Goal: Task Accomplishment & Management: Use online tool/utility

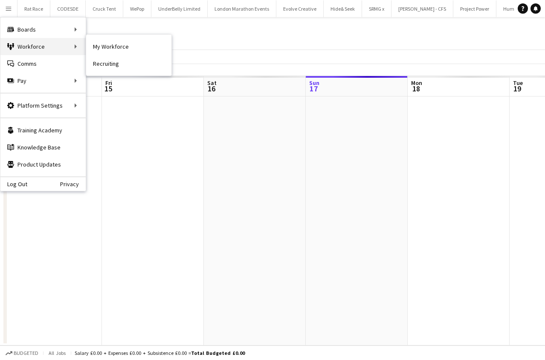
scroll to position [0, 204]
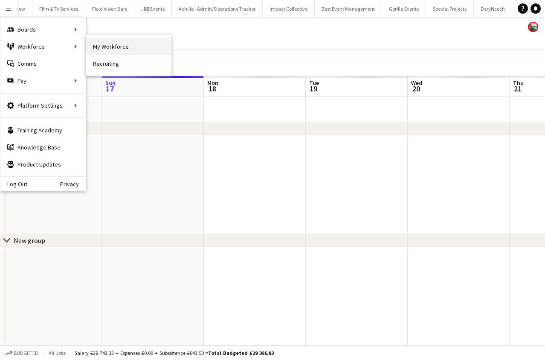
click at [115, 45] on link "My Workforce" at bounding box center [128, 46] width 85 height 17
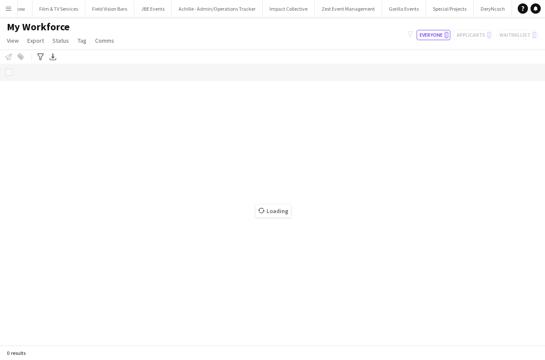
click at [8, 11] on app-icon "Menu" at bounding box center [8, 8] width 7 height 7
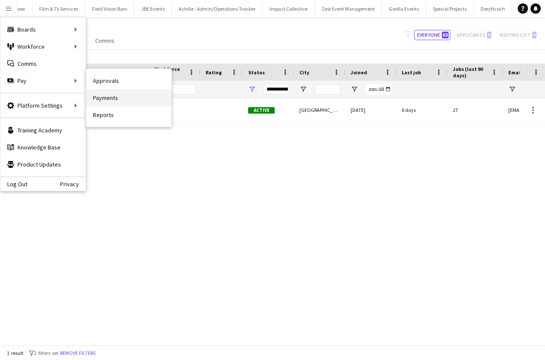
click at [95, 101] on link "Payments" at bounding box center [128, 97] width 85 height 17
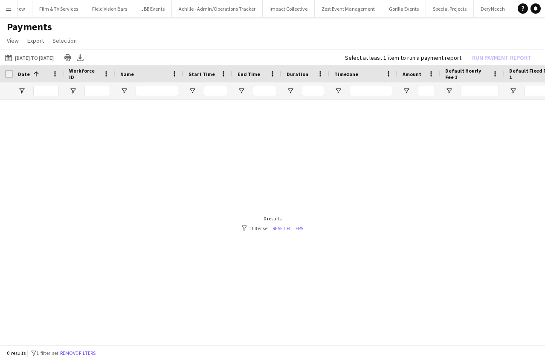
scroll to position [0, 15]
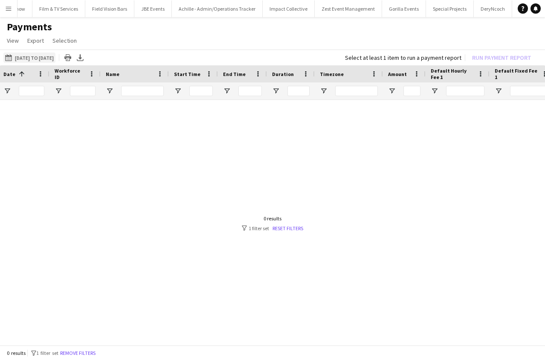
click at [43, 60] on button "[DATE] to [DATE] [DATE] to [DATE]" at bounding box center [29, 57] width 52 height 10
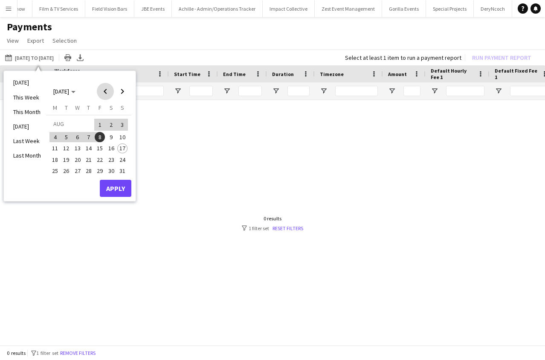
click at [110, 92] on span "Previous month" at bounding box center [105, 91] width 17 height 17
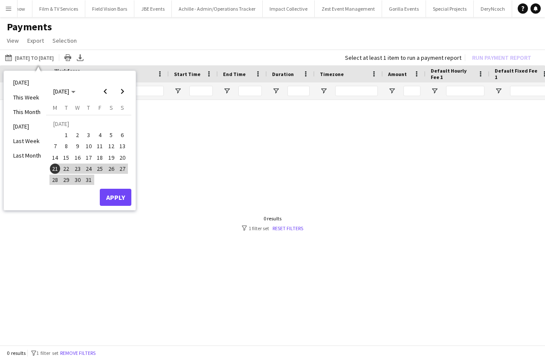
click at [52, 169] on span "21" at bounding box center [55, 168] width 10 height 10
click at [125, 94] on span "Next month" at bounding box center [122, 91] width 17 height 17
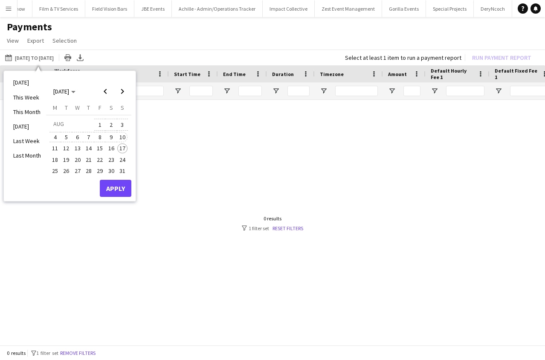
click at [122, 135] on span "10" at bounding box center [122, 137] width 10 height 10
click at [115, 181] on button "Apply" at bounding box center [116, 188] width 32 height 17
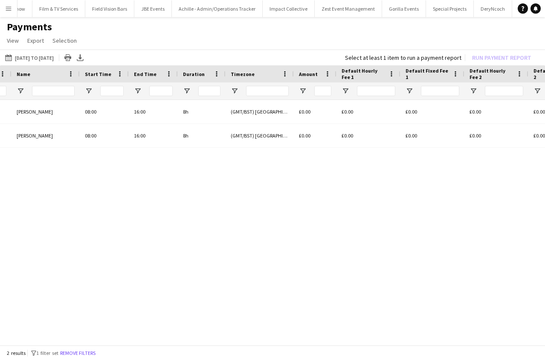
scroll to position [0, 0]
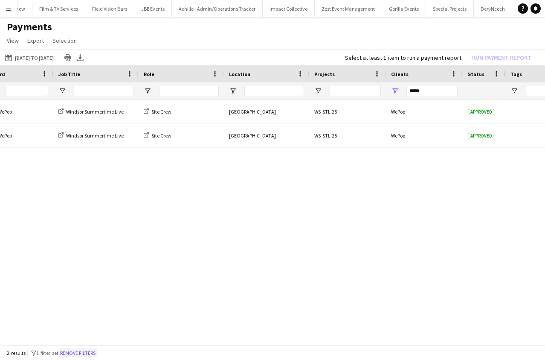
click at [97, 353] on button "Remove filters" at bounding box center [77, 352] width 39 height 9
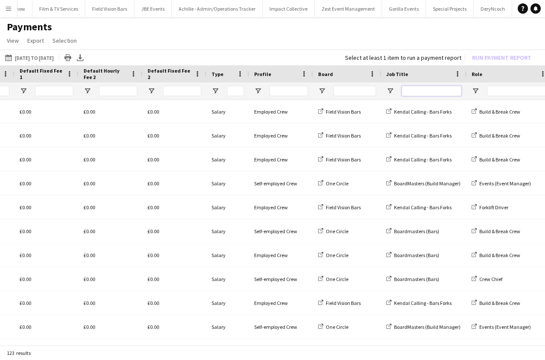
click at [413, 93] on input "Job Title Filter Input" at bounding box center [432, 91] width 60 height 10
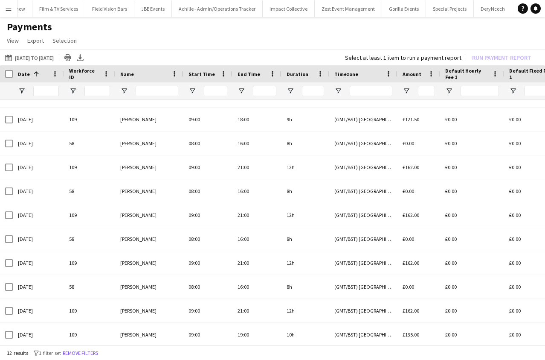
type input "****"
click at [226, 27] on h1 "Payments" at bounding box center [272, 26] width 545 height 13
click at [85, 15] on button "Field Vision Bars Close" at bounding box center [109, 8] width 49 height 17
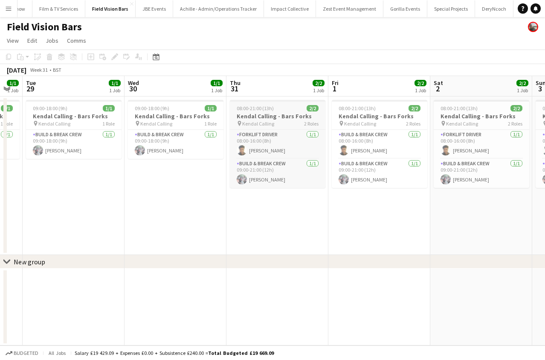
scroll to position [0, 301]
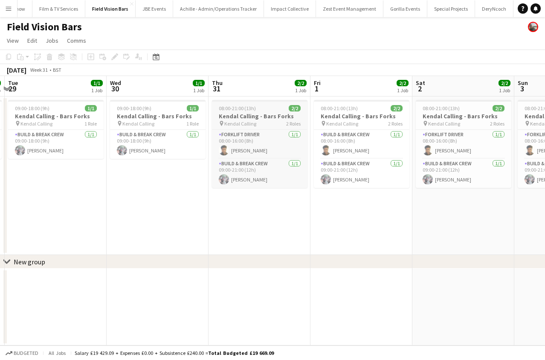
click at [274, 115] on h3 "Kendal Calling - Bars Forks" at bounding box center [260, 116] width 96 height 8
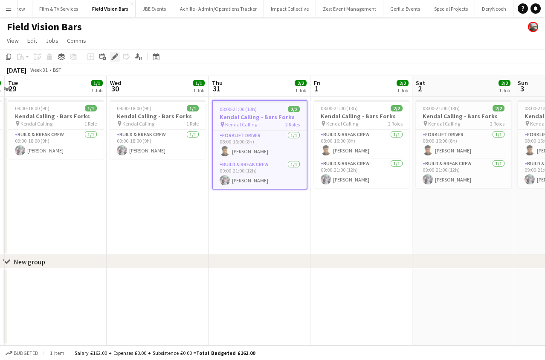
click at [119, 58] on div "Edit" at bounding box center [115, 57] width 10 height 10
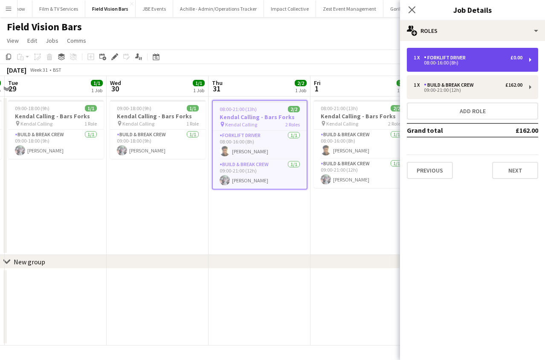
click at [411, 61] on div "1 x Forklift Driver £0.00 08:00-16:00 (8h)" at bounding box center [472, 60] width 131 height 24
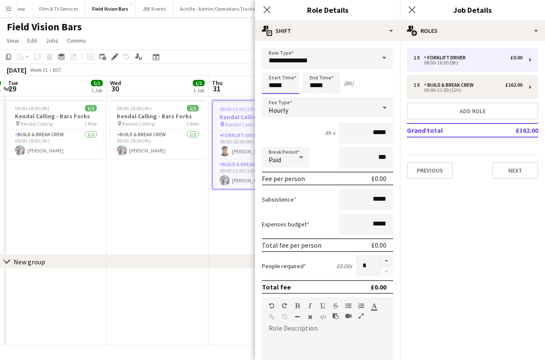
click at [286, 84] on body "Menu Boards Boards Boards All jobs Status Workforce Workforce My Workforce Recr…" at bounding box center [272, 180] width 545 height 360
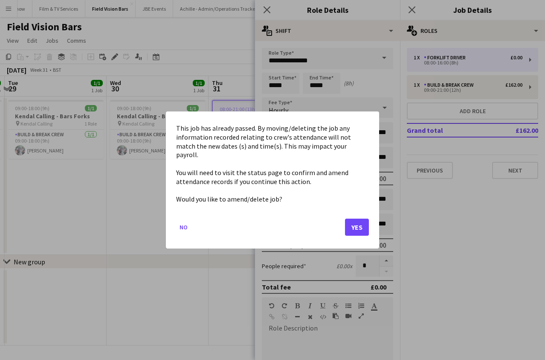
click at [352, 219] on button "Yes" at bounding box center [357, 227] width 24 height 17
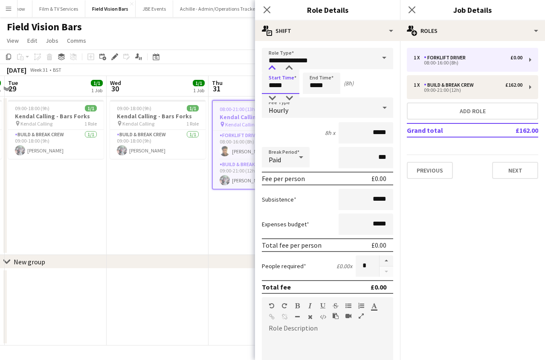
click at [273, 65] on div at bounding box center [272, 68] width 17 height 9
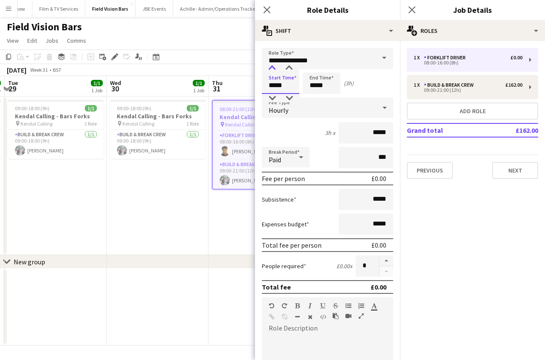
click at [273, 65] on div at bounding box center [272, 68] width 17 height 9
type input "*****"
click at [273, 65] on div at bounding box center [272, 68] width 17 height 9
click at [312, 83] on input "*****" at bounding box center [322, 83] width 38 height 21
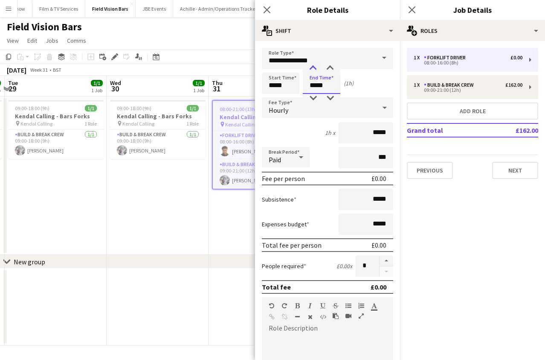
click at [312, 66] on div at bounding box center [313, 68] width 17 height 9
click at [313, 66] on div at bounding box center [313, 68] width 17 height 9
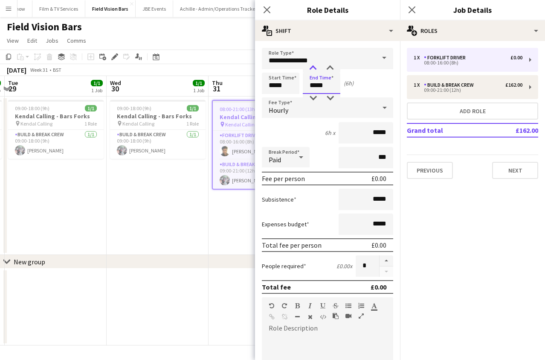
click at [313, 66] on div at bounding box center [313, 68] width 17 height 9
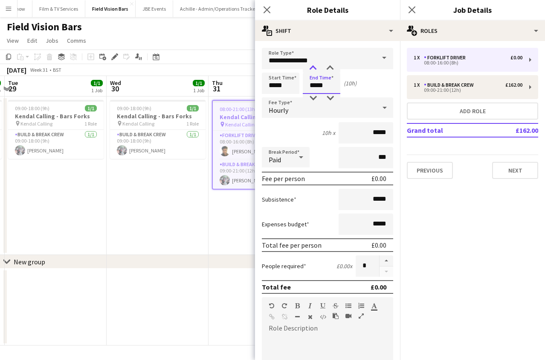
type input "*****"
drag, startPoint x: 313, startPoint y: 66, endPoint x: 329, endPoint y: 94, distance: 32.3
click at [313, 67] on div at bounding box center [313, 68] width 17 height 9
drag, startPoint x: 388, startPoint y: 136, endPoint x: 332, endPoint y: 128, distance: 56.5
click at [332, 128] on div "11h x *****" at bounding box center [327, 132] width 131 height 21
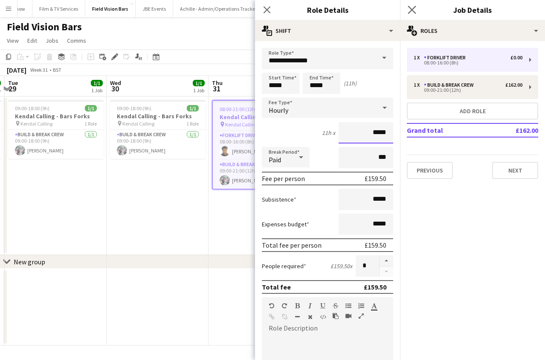
type input "*****"
click at [410, 14] on app-icon "Close pop-in" at bounding box center [412, 10] width 12 height 12
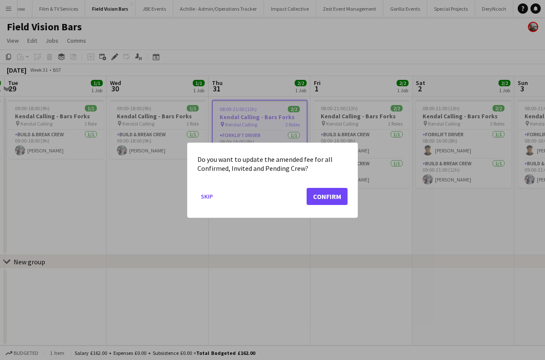
click at [326, 197] on button "Confirm" at bounding box center [327, 195] width 41 height 17
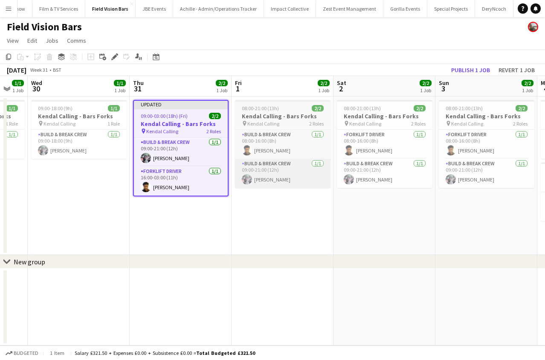
scroll to position [0, 385]
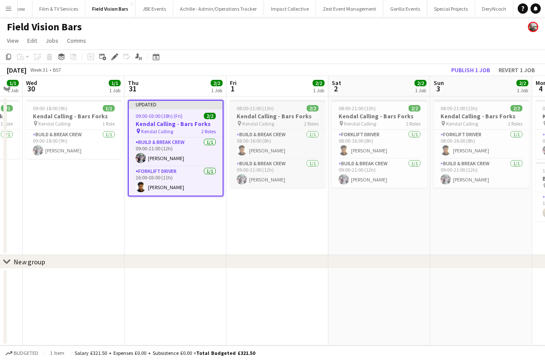
click at [256, 120] on h3 "Kendal Calling - Bars Forks" at bounding box center [278, 116] width 96 height 8
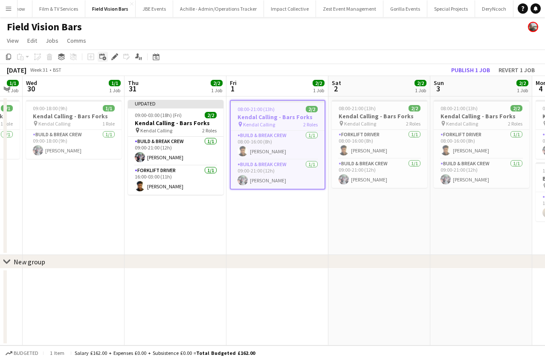
click at [107, 55] on div "Add linked Job" at bounding box center [103, 57] width 10 height 10
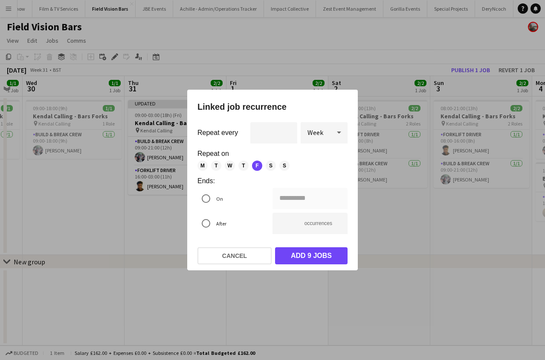
click at [231, 29] on div at bounding box center [272, 180] width 545 height 360
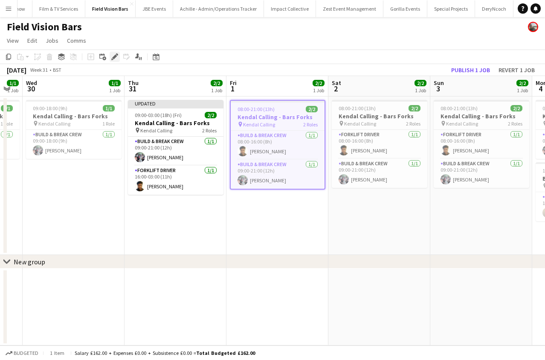
click at [117, 60] on div "Edit" at bounding box center [115, 57] width 10 height 10
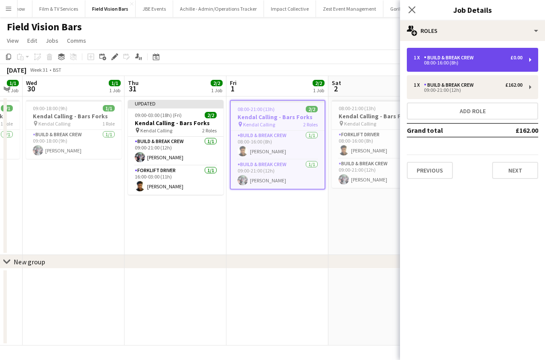
click at [416, 64] on div "08:00-16:00 (8h)" at bounding box center [468, 63] width 109 height 4
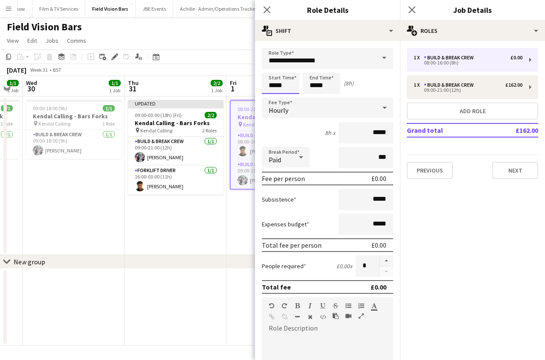
click at [285, 85] on body "Menu Boards Boards Boards All jobs Status Workforce Workforce My Workforce Recr…" at bounding box center [272, 180] width 545 height 360
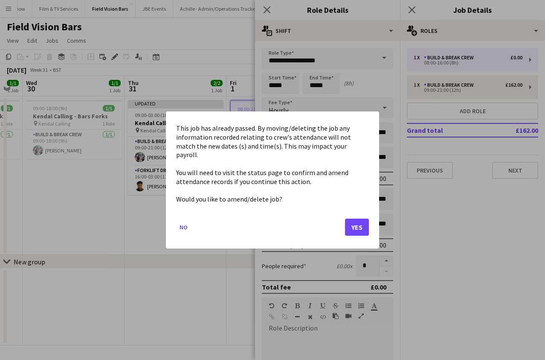
click at [350, 225] on button "Yes" at bounding box center [357, 227] width 24 height 17
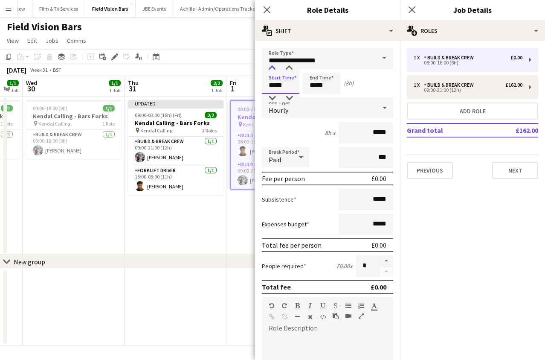
click at [272, 71] on div at bounding box center [272, 68] width 17 height 9
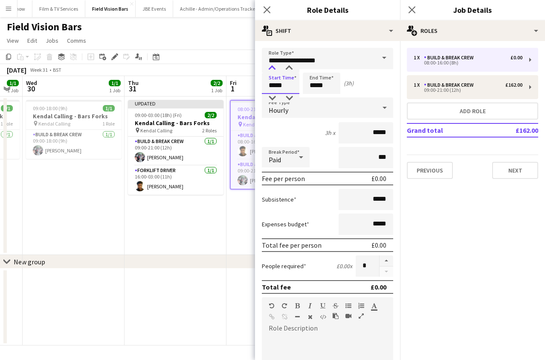
click at [272, 71] on div at bounding box center [272, 68] width 17 height 9
type input "*****"
click at [272, 71] on div at bounding box center [272, 68] width 17 height 9
click at [317, 84] on input "*****" at bounding box center [322, 83] width 38 height 21
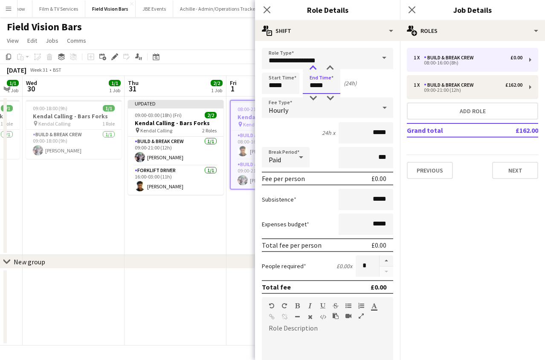
click at [313, 72] on div at bounding box center [313, 68] width 17 height 9
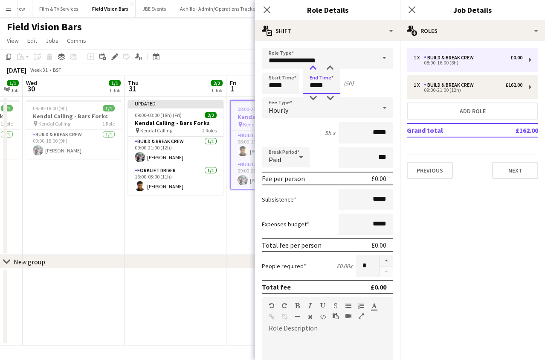
click at [313, 72] on div at bounding box center [313, 68] width 17 height 9
type input "*****"
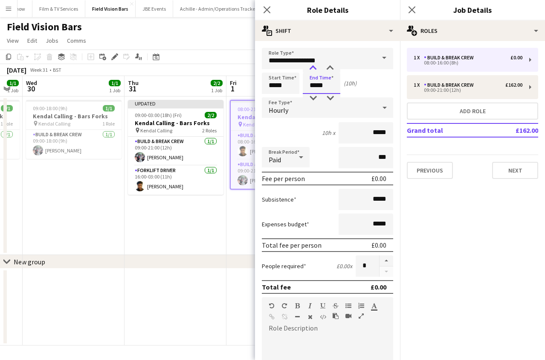
click at [313, 72] on div at bounding box center [313, 68] width 17 height 9
drag, startPoint x: 387, startPoint y: 132, endPoint x: 316, endPoint y: 127, distance: 71.5
click at [324, 129] on div "10h x *****" at bounding box center [327, 132] width 131 height 21
type input "*****"
click at [408, 9] on icon "Close pop-in" at bounding box center [412, 10] width 8 height 8
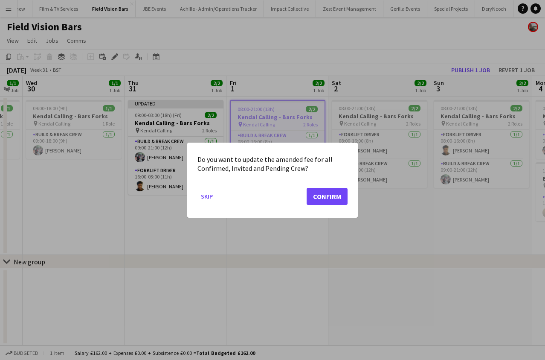
click at [315, 203] on button "Confirm" at bounding box center [327, 195] width 41 height 17
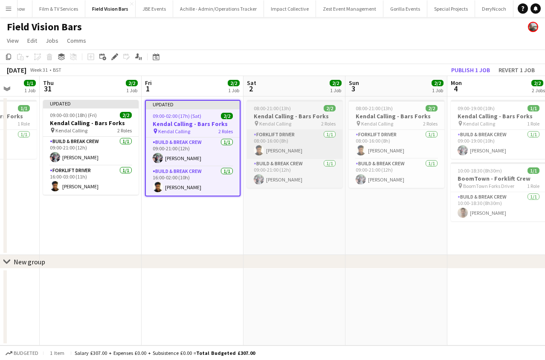
scroll to position [0, 272]
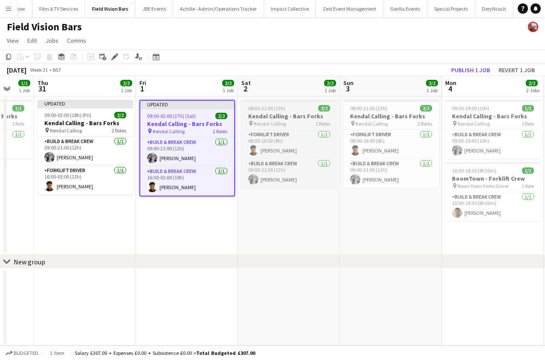
click at [269, 122] on span "Kendal Calling" at bounding box center [270, 123] width 32 height 6
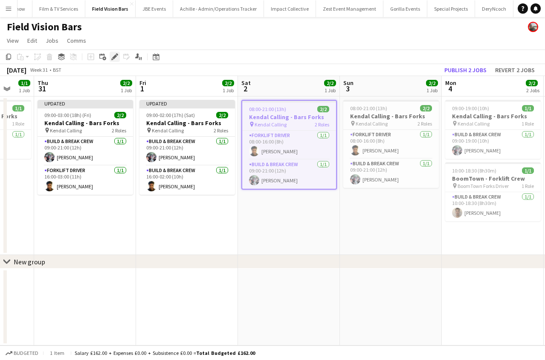
click at [115, 60] on icon "Edit" at bounding box center [114, 56] width 7 height 7
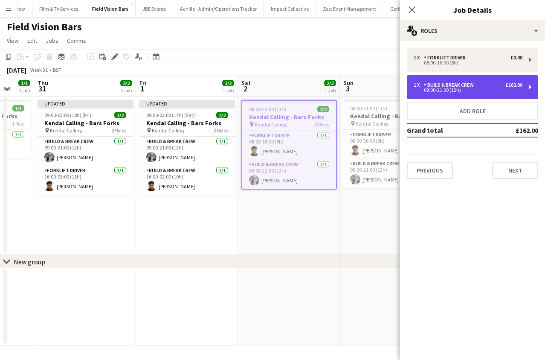
click at [431, 93] on div "1 x Build & Break Crew £162.00 09:00-21:00 (12h)" at bounding box center [472, 87] width 131 height 24
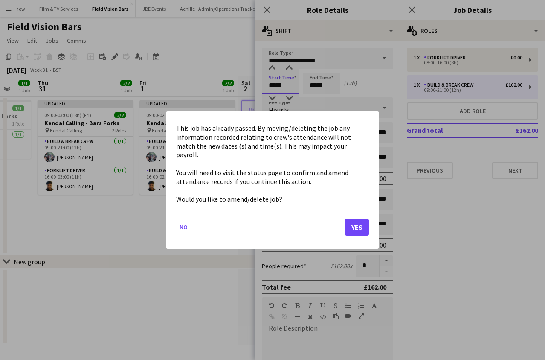
click at [290, 79] on body "Menu Boards Boards Boards All jobs Status Workforce Workforce My Workforce Recr…" at bounding box center [272, 180] width 545 height 360
click at [353, 219] on button "Yes" at bounding box center [357, 227] width 24 height 17
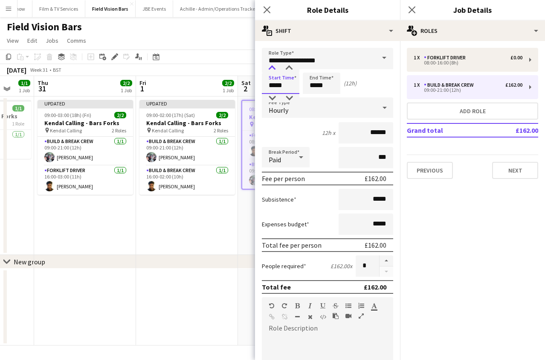
click at [271, 70] on div at bounding box center [272, 68] width 17 height 9
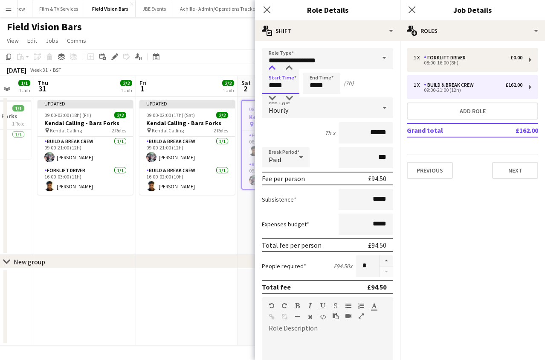
click at [271, 70] on div at bounding box center [272, 68] width 17 height 9
type input "*****"
click at [271, 70] on div at bounding box center [272, 68] width 17 height 9
click at [308, 80] on input "*****" at bounding box center [322, 83] width 38 height 21
click at [309, 65] on div at bounding box center [313, 68] width 17 height 9
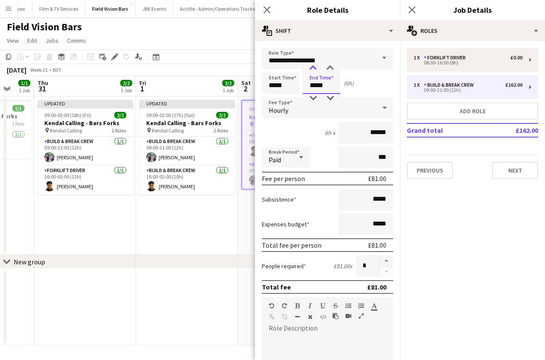
click at [309, 65] on div at bounding box center [313, 68] width 17 height 9
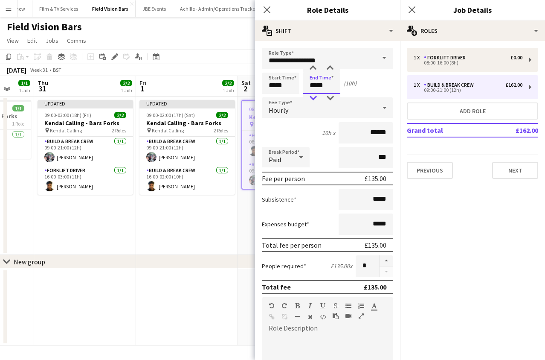
click at [309, 97] on div at bounding box center [313, 98] width 17 height 9
click at [315, 72] on div at bounding box center [313, 68] width 17 height 9
click at [313, 98] on div at bounding box center [313, 98] width 17 height 9
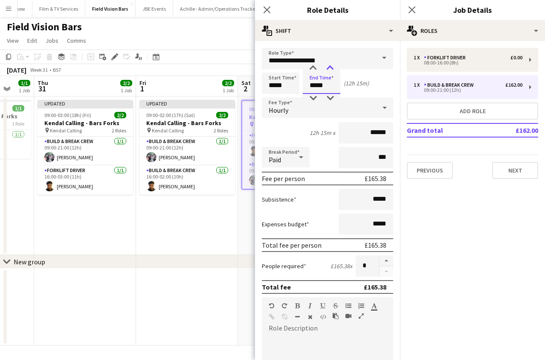
click at [329, 68] on div at bounding box center [330, 68] width 17 height 9
type input "*****"
click at [329, 68] on div at bounding box center [330, 68] width 17 height 9
click at [376, 132] on input "******" at bounding box center [366, 132] width 55 height 21
click at [287, 90] on input "*****" at bounding box center [281, 83] width 38 height 21
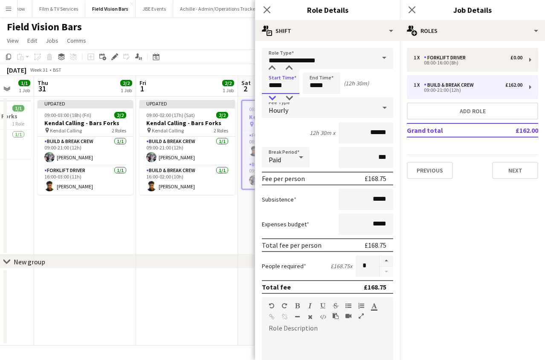
click at [268, 98] on div at bounding box center [272, 98] width 17 height 9
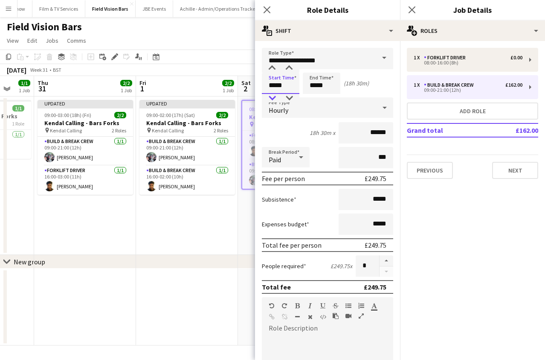
click at [268, 98] on div at bounding box center [272, 98] width 17 height 9
type input "*****"
click at [268, 98] on div at bounding box center [272, 98] width 17 height 9
click at [319, 82] on input "*****" at bounding box center [322, 83] width 38 height 21
click at [317, 68] on div at bounding box center [313, 68] width 17 height 9
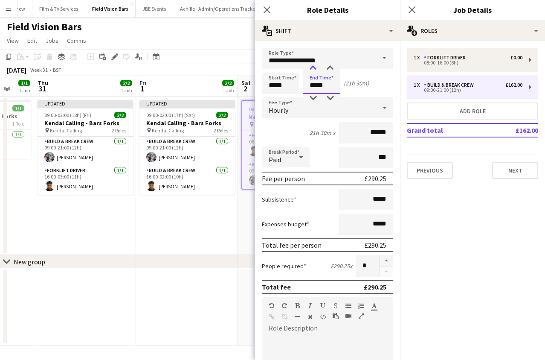
click at [317, 68] on div at bounding box center [313, 68] width 17 height 9
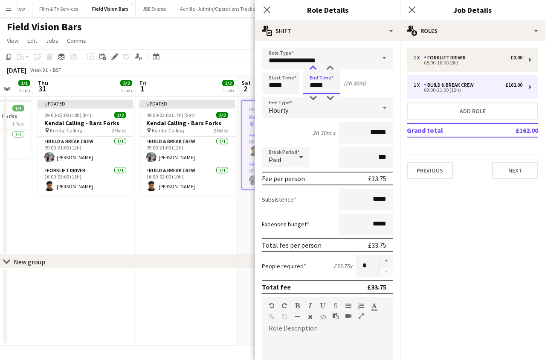
click at [317, 68] on div at bounding box center [313, 68] width 17 height 9
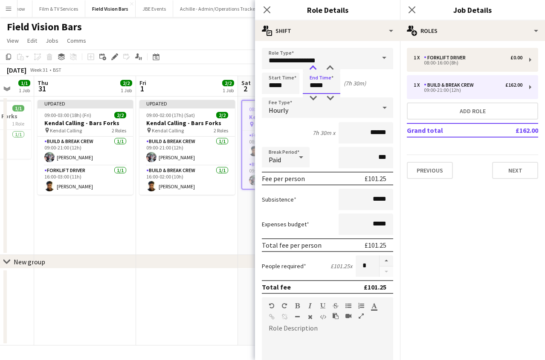
click at [317, 68] on div at bounding box center [313, 68] width 17 height 9
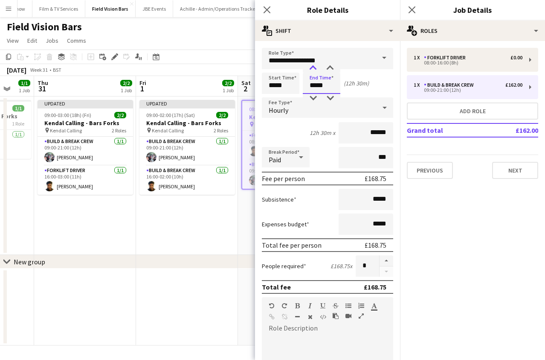
click at [317, 71] on div at bounding box center [313, 68] width 17 height 9
click at [332, 93] on input "*****" at bounding box center [322, 83] width 38 height 21
click at [332, 96] on div at bounding box center [330, 98] width 17 height 9
type input "*****"
click at [332, 96] on div at bounding box center [330, 98] width 17 height 9
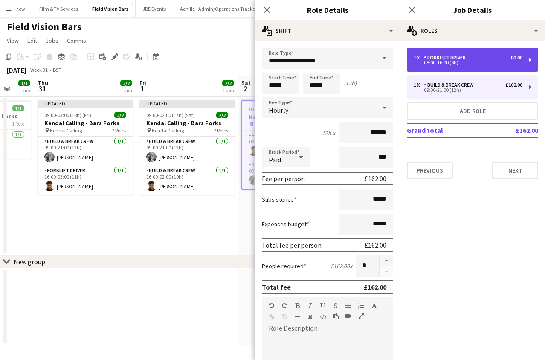
click at [434, 57] on div "Forklift Driver" at bounding box center [446, 58] width 45 height 6
type input "**********"
type input "*****"
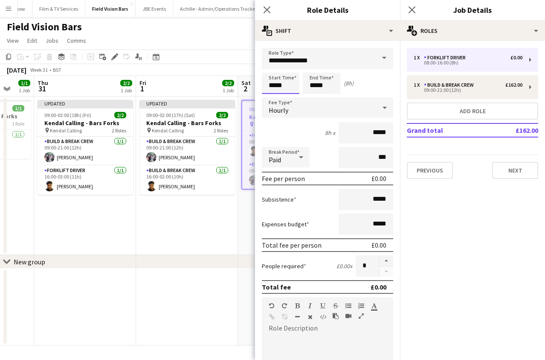
click at [285, 84] on input "*****" at bounding box center [281, 83] width 38 height 21
click at [273, 71] on div at bounding box center [272, 68] width 17 height 9
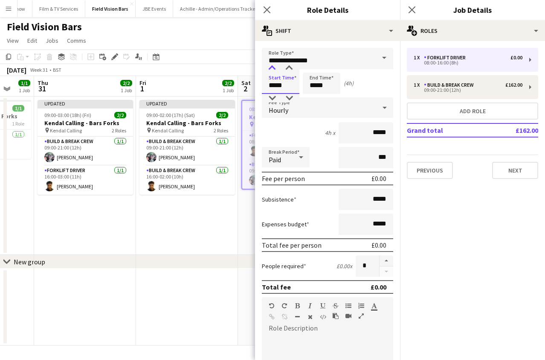
click at [273, 71] on div at bounding box center [272, 68] width 17 height 9
type input "*****"
click at [273, 71] on div at bounding box center [272, 68] width 17 height 9
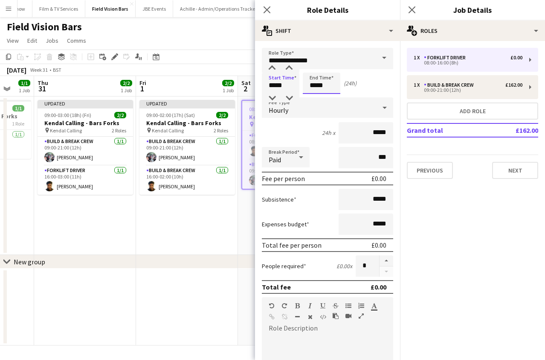
click at [323, 84] on input "*****" at bounding box center [322, 83] width 38 height 21
click at [315, 72] on div at bounding box center [313, 68] width 17 height 9
click at [315, 71] on div at bounding box center [313, 68] width 17 height 9
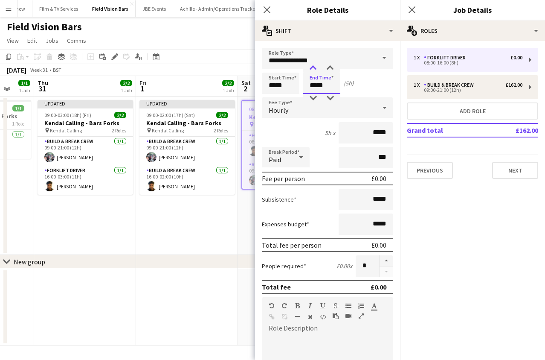
click at [315, 71] on div at bounding box center [313, 68] width 17 height 9
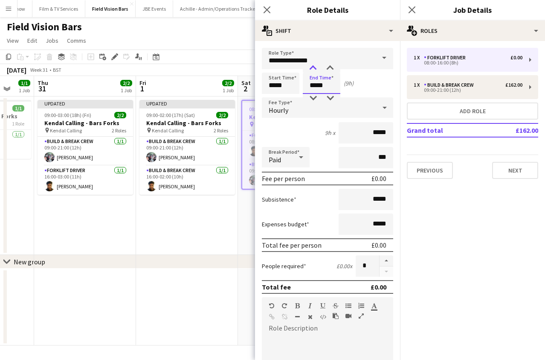
click at [315, 71] on div at bounding box center [313, 68] width 17 height 9
click at [331, 82] on app-time-picker "*****" at bounding box center [322, 85] width 38 height 6
click at [331, 72] on div at bounding box center [330, 68] width 17 height 9
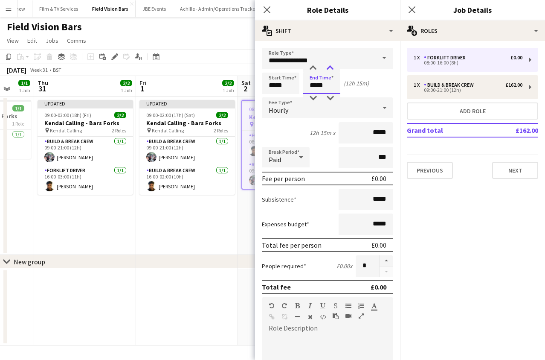
type input "*****"
click at [331, 72] on div at bounding box center [330, 68] width 17 height 9
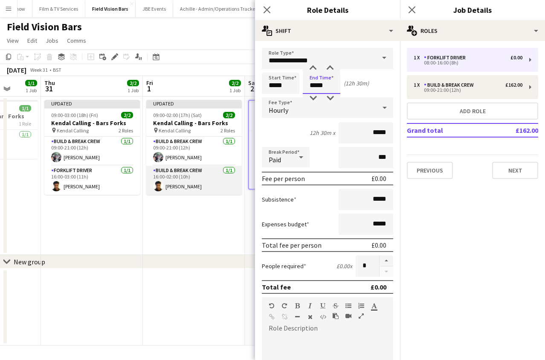
scroll to position [0, 263]
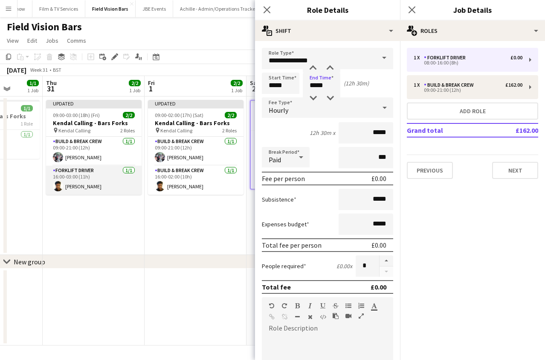
click at [111, 172] on app-card-role "Forklift Driver [DATE] 16:00-03:00 (11h) [PERSON_NAME]" at bounding box center [94, 180] width 96 height 29
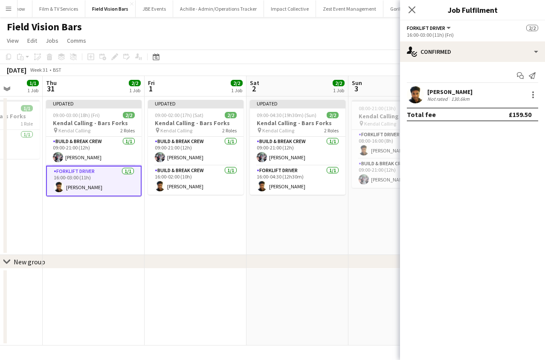
click at [88, 134] on app-job-card "Updated 09:00-03:00 (18h) (Fri) 2/2 Kendal Calling - Bars Forks pin Kendal Call…" at bounding box center [94, 148] width 96 height 96
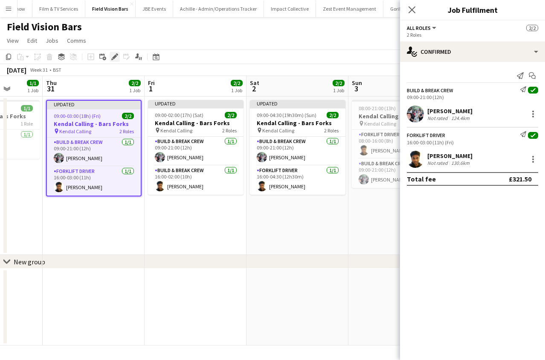
click at [110, 58] on div "Edit" at bounding box center [115, 57] width 10 height 10
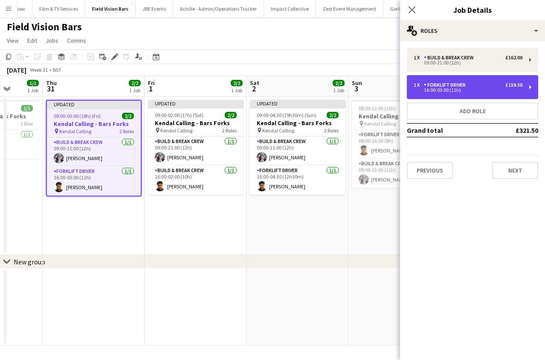
click at [432, 88] on div "16:00-03:00 (11h)" at bounding box center [468, 90] width 109 height 4
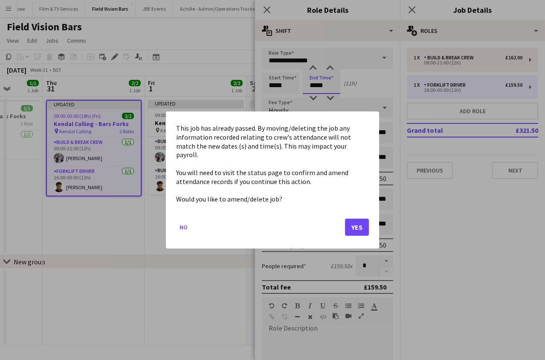
click at [334, 87] on body "Menu Boards Boards Boards All jobs Status Workforce Workforce My Workforce Recr…" at bounding box center [272, 180] width 545 height 360
click at [357, 219] on button "Yes" at bounding box center [357, 227] width 24 height 17
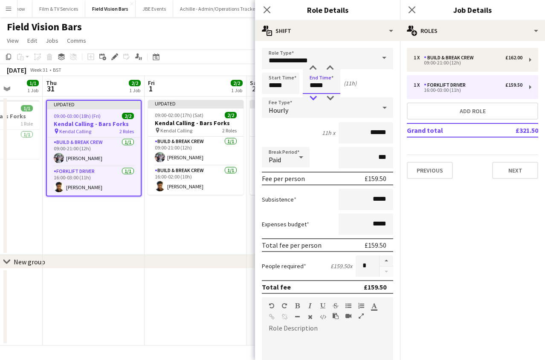
type input "*****"
click at [316, 98] on div at bounding box center [313, 98] width 17 height 9
click at [414, 13] on icon "Close pop-in" at bounding box center [412, 10] width 8 height 8
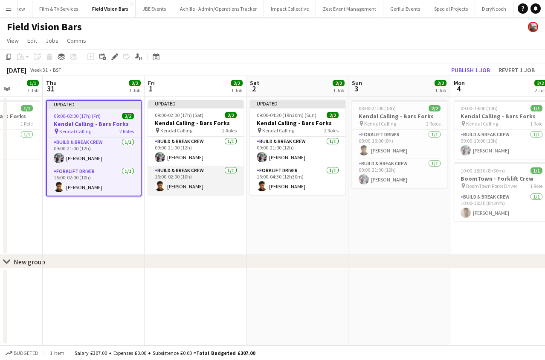
click at [196, 177] on app-card-role "Build & Break Crew [DATE] 16:00-02:00 (10h) [PERSON_NAME]" at bounding box center [196, 180] width 96 height 29
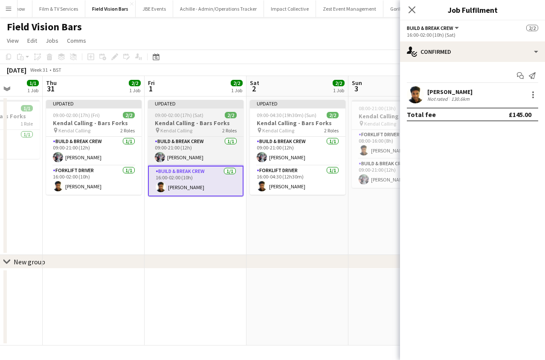
click at [191, 120] on h3 "Kendal Calling - Bars Forks" at bounding box center [196, 123] width 96 height 8
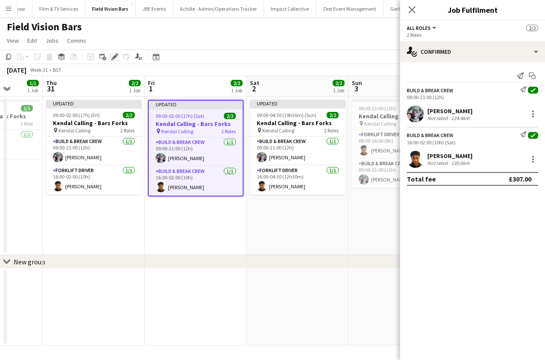
click at [117, 58] on icon "Edit" at bounding box center [114, 56] width 7 height 7
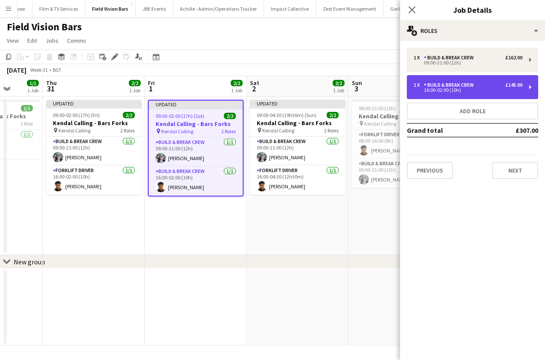
click at [434, 92] on div "16:00-02:00 (10h)" at bounding box center [468, 90] width 109 height 4
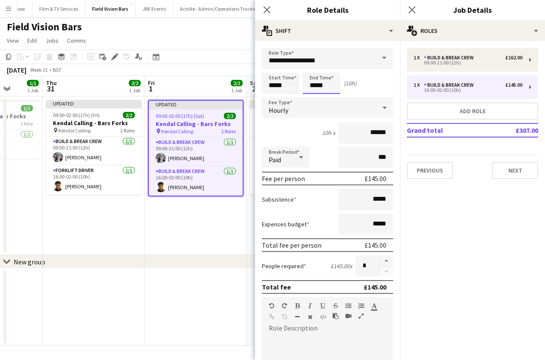
click at [315, 84] on body "Menu Boards Boards Boards All jobs Status Workforce Workforce My Workforce Recr…" at bounding box center [272, 180] width 545 height 360
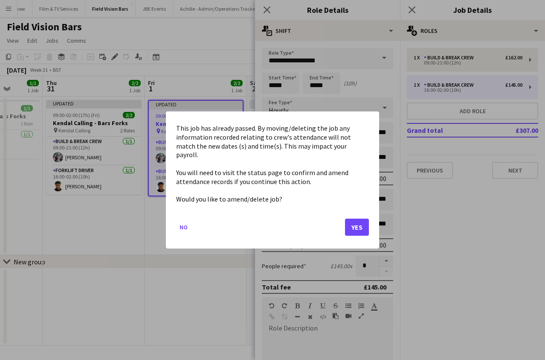
click at [360, 219] on button "Yes" at bounding box center [357, 227] width 24 height 17
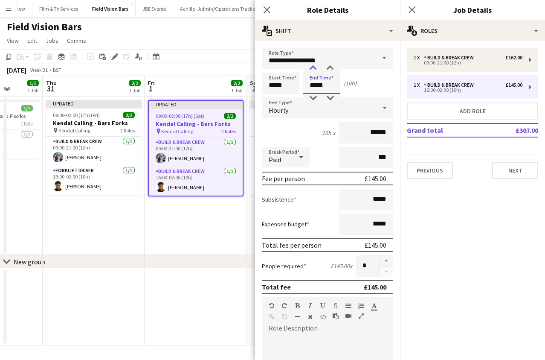
click at [312, 67] on div at bounding box center [313, 68] width 17 height 9
type input "*****"
click at [312, 67] on div at bounding box center [313, 68] width 17 height 9
click at [415, 9] on icon "Close pop-in" at bounding box center [412, 10] width 8 height 8
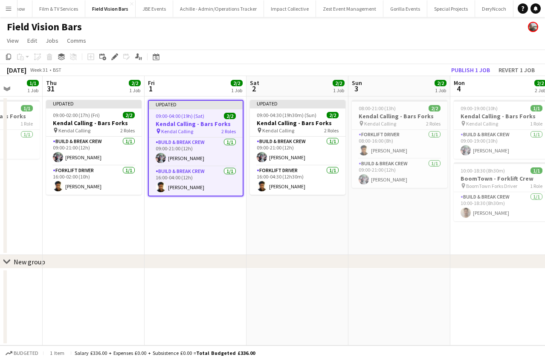
click at [454, 61] on app-toolbar "Copy Paste Paste Command V Paste with crew Command Shift V Paste linked Job [GE…" at bounding box center [272, 57] width 545 height 15
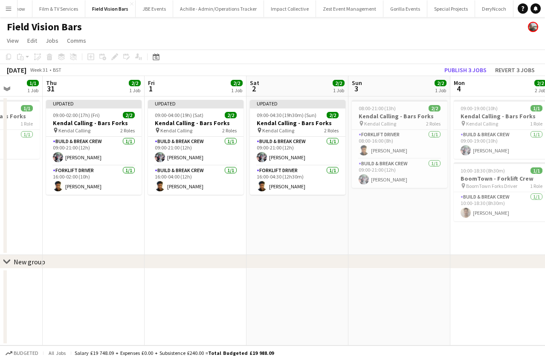
click at [455, 62] on app-toolbar "Copy Paste Paste Command V Paste with crew Command Shift V Paste linked Job [GE…" at bounding box center [272, 57] width 545 height 15
click at [455, 66] on button "Publish 3 jobs" at bounding box center [465, 69] width 49 height 11
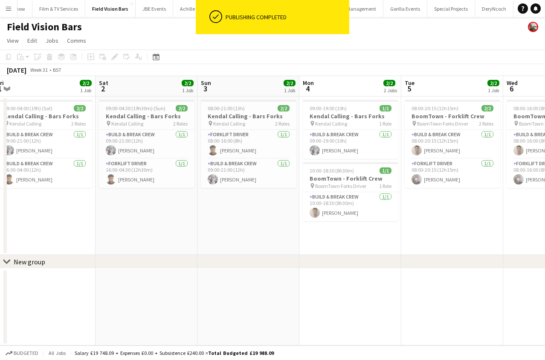
scroll to position [0, 318]
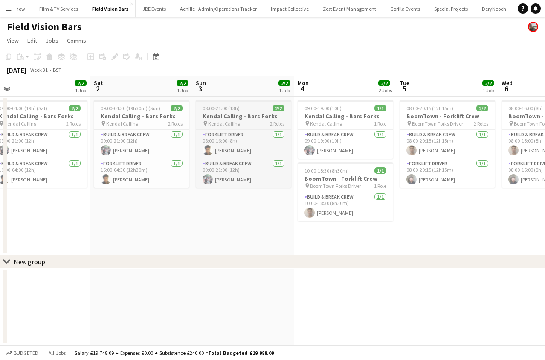
click at [246, 116] on h3 "Kendal Calling - Bars Forks" at bounding box center [244, 116] width 96 height 8
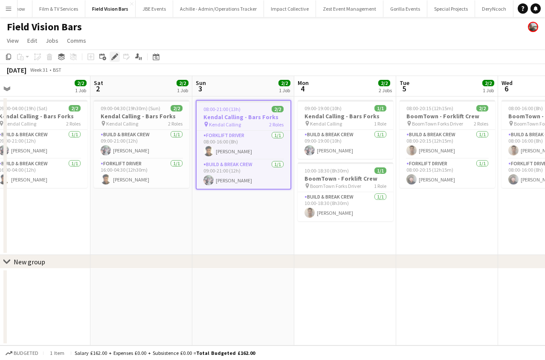
click at [117, 57] on icon "Edit" at bounding box center [114, 56] width 7 height 7
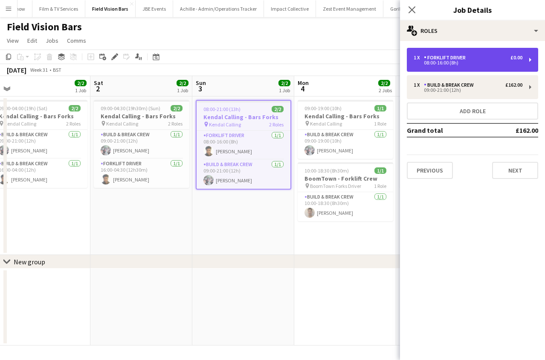
click at [427, 69] on div "1 x Forklift Driver £0.00 08:00-16:00 (8h)" at bounding box center [472, 60] width 131 height 24
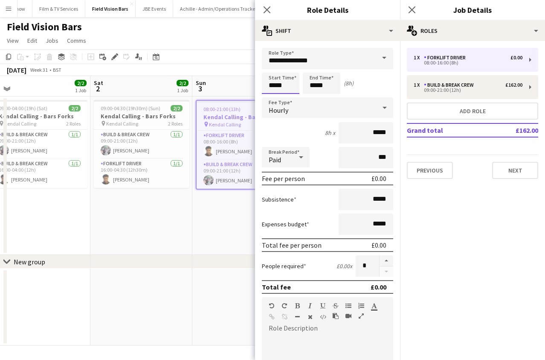
click at [288, 85] on body "Menu Boards Boards Boards All jobs Status Workforce Workforce My Workforce Recr…" at bounding box center [272, 180] width 545 height 360
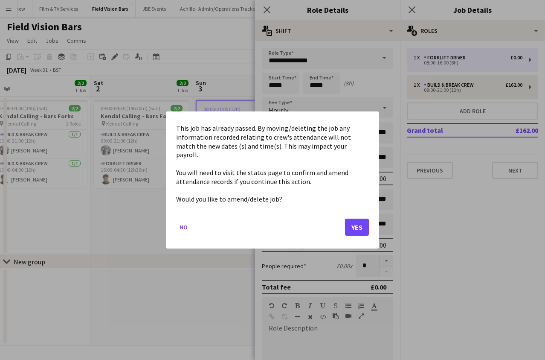
click at [345, 223] on button "Yes" at bounding box center [357, 227] width 24 height 17
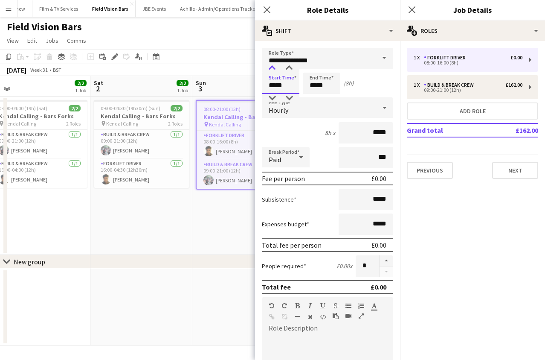
click at [269, 67] on div at bounding box center [272, 68] width 17 height 9
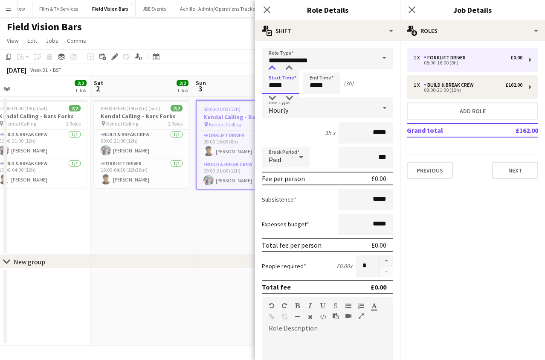
click at [269, 67] on div at bounding box center [272, 68] width 17 height 9
type input "*****"
click at [269, 67] on div at bounding box center [272, 68] width 17 height 9
click at [310, 87] on input "*****" at bounding box center [322, 83] width 38 height 21
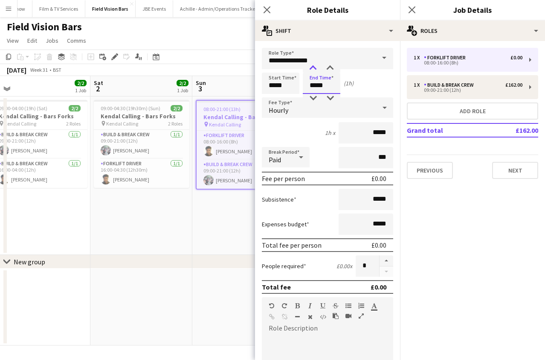
click at [313, 71] on div at bounding box center [313, 68] width 17 height 9
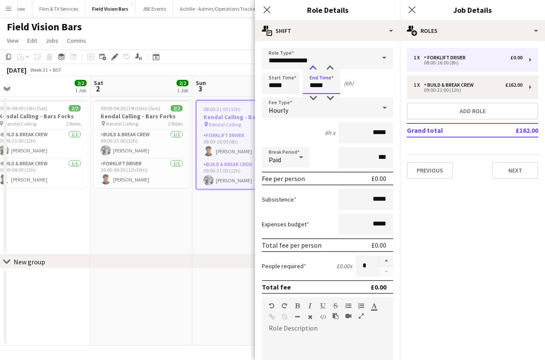
click at [313, 71] on div at bounding box center [313, 68] width 17 height 9
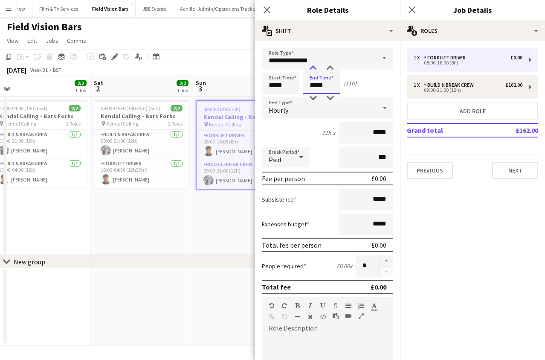
click at [313, 71] on div at bounding box center [313, 68] width 17 height 9
click at [334, 65] on div at bounding box center [330, 68] width 17 height 9
type input "*****"
click at [334, 65] on div at bounding box center [330, 68] width 17 height 9
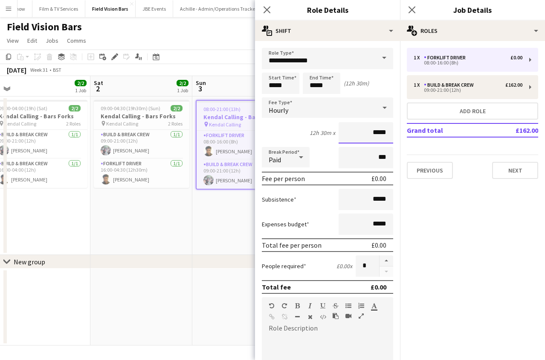
drag, startPoint x: 388, startPoint y: 129, endPoint x: 308, endPoint y: 123, distance: 80.5
click at [348, 124] on input "*****" at bounding box center [366, 132] width 55 height 21
type input "*****"
click at [407, 9] on div "Close pop-in" at bounding box center [412, 10] width 24 height 20
click at [410, 12] on icon "Close pop-in" at bounding box center [412, 10] width 8 height 8
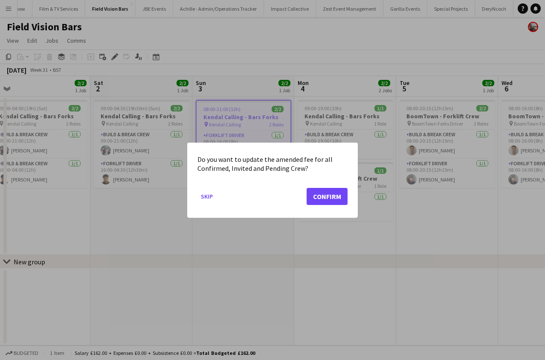
click at [343, 202] on button "Confirm" at bounding box center [327, 195] width 41 height 17
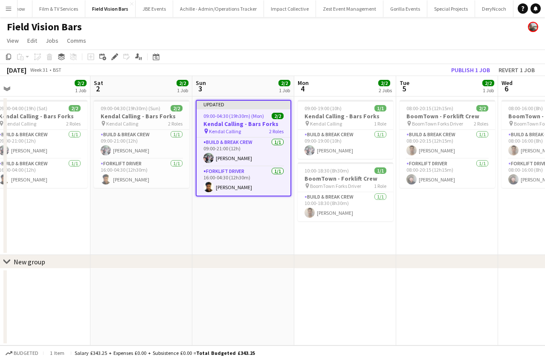
click at [459, 78] on app-board-header-date "Tue 5 2/2 1 Job" at bounding box center [448, 86] width 102 height 20
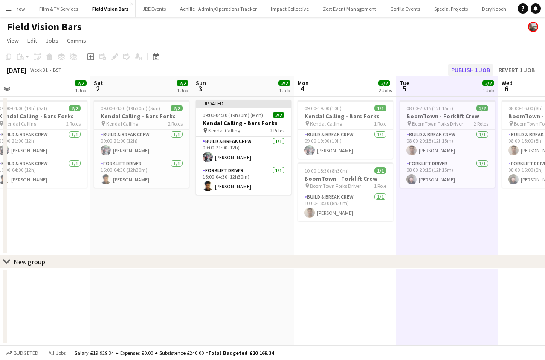
click at [460, 70] on button "Publish 1 job" at bounding box center [471, 69] width 46 height 11
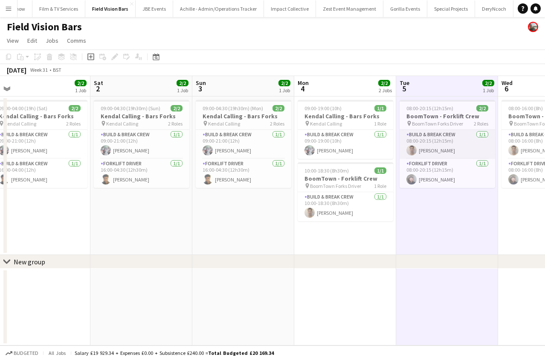
scroll to position [0, 319]
drag, startPoint x: 459, startPoint y: 97, endPoint x: 458, endPoint y: 147, distance: 50.4
click at [458, 147] on div "Tue 29 1/1 1 Job Wed 30 1/1 1 Job Thu 31 2/2 1 Job Fri 1 2/2 1 Job Sat 2 2/2 1 …" at bounding box center [242, 210] width 1122 height 269
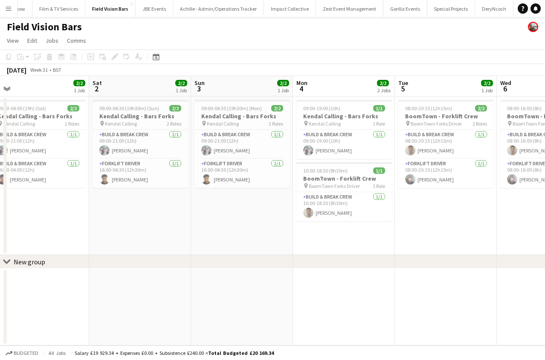
click at [11, 8] on app-icon "Menu" at bounding box center [8, 8] width 7 height 7
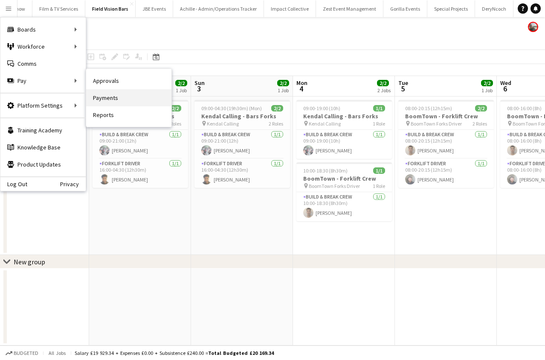
click at [96, 96] on link "Payments" at bounding box center [128, 97] width 85 height 17
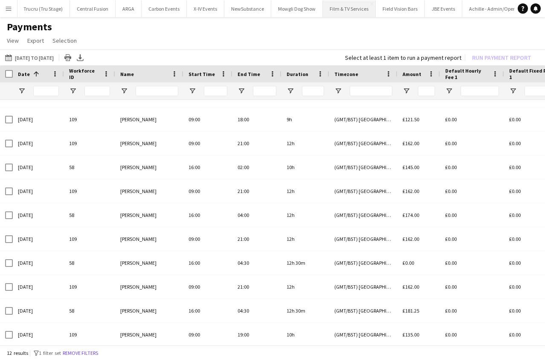
scroll to position [0, 545]
click at [354, 12] on button "Field Vision Bars Close" at bounding box center [378, 8] width 49 height 17
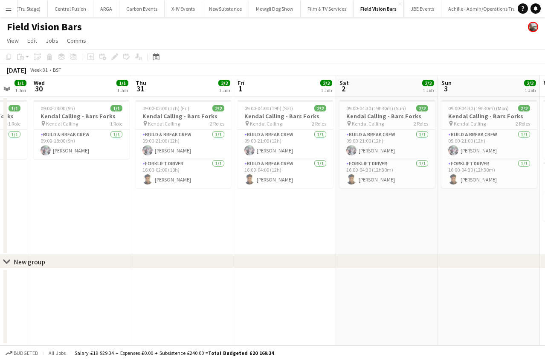
scroll to position [0, 172]
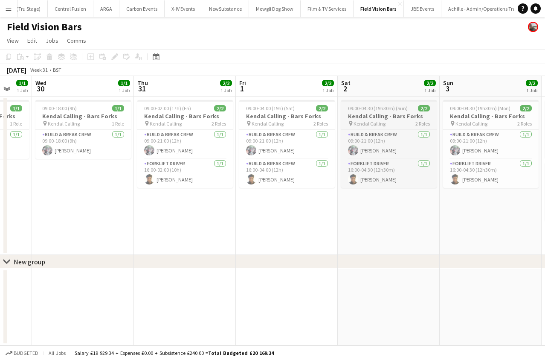
click at [379, 112] on h3 "Kendal Calling - Bars Forks" at bounding box center [389, 116] width 96 height 8
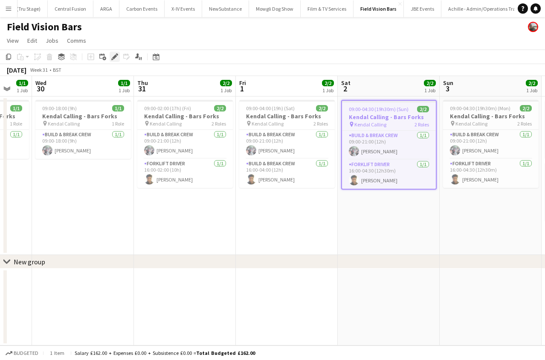
click at [117, 56] on icon at bounding box center [114, 57] width 5 height 5
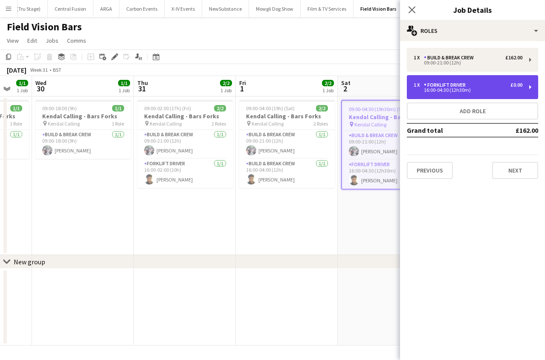
click at [482, 79] on div "1 x Forklift Driver £0.00 16:00-04:30 (12h30m)" at bounding box center [472, 87] width 131 height 24
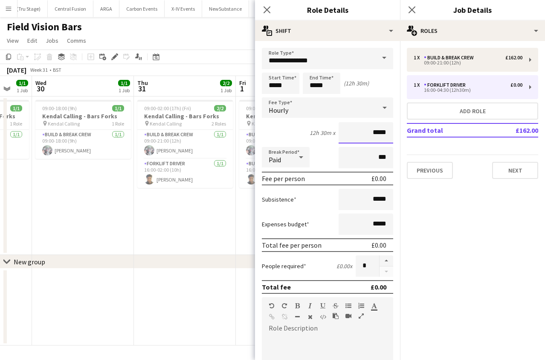
drag, startPoint x: 389, startPoint y: 136, endPoint x: 295, endPoint y: 125, distance: 94.6
click at [307, 127] on div "12h 30m x *****" at bounding box center [327, 132] width 131 height 21
type input "*****"
click at [408, 3] on div "Close pop-in" at bounding box center [412, 10] width 24 height 20
click at [413, 11] on icon at bounding box center [412, 10] width 8 height 8
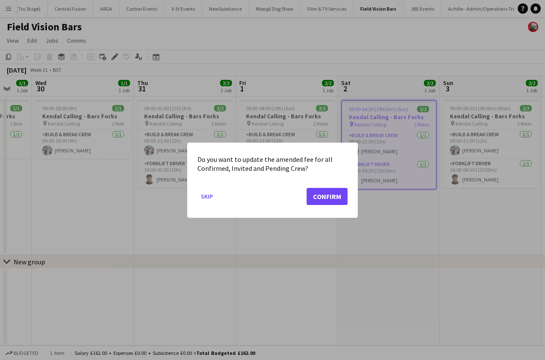
click at [335, 191] on button "Confirm" at bounding box center [327, 195] width 41 height 17
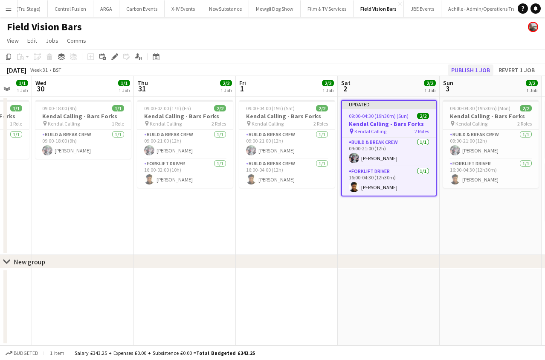
click at [458, 67] on button "Publish 1 job" at bounding box center [471, 69] width 46 height 11
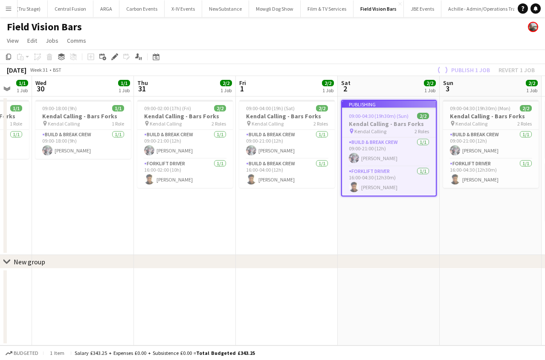
click at [5, 6] on button "Menu" at bounding box center [8, 8] width 17 height 17
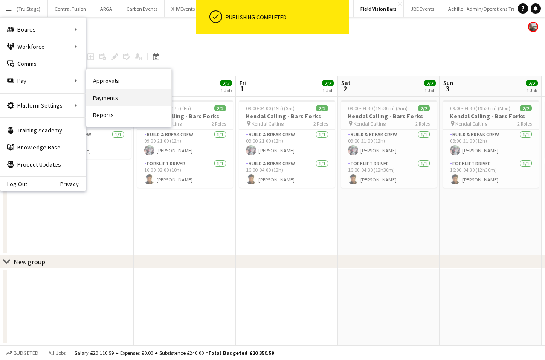
click at [90, 94] on link "Payments" at bounding box center [128, 97] width 85 height 17
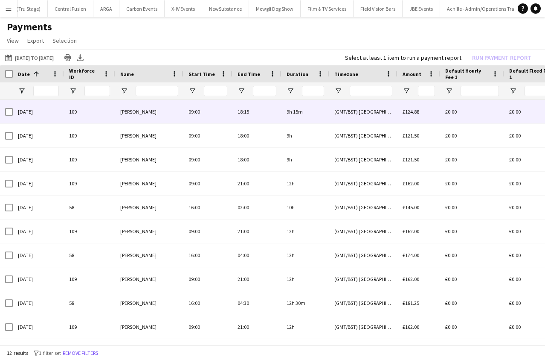
click at [4, 110] on div at bounding box center [6, 111] width 13 height 23
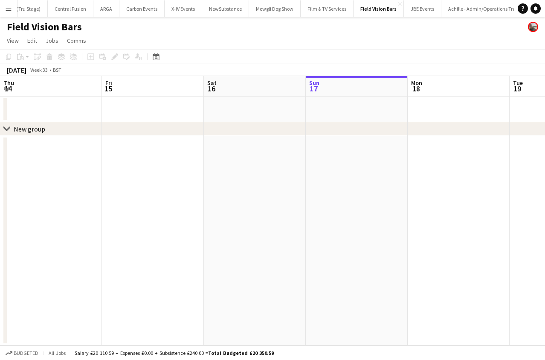
scroll to position [0, 204]
click at [98, 95] on div at bounding box center [97, 87] width 1 height 17
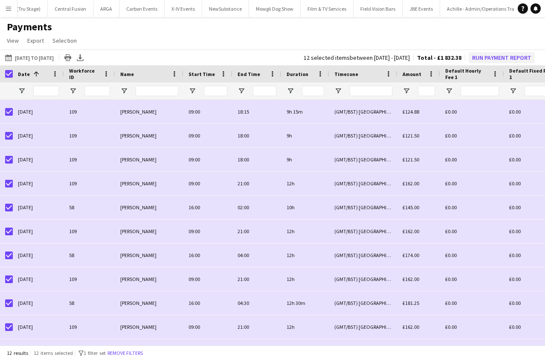
click at [491, 61] on button "Run Payment Report" at bounding box center [502, 57] width 66 height 11
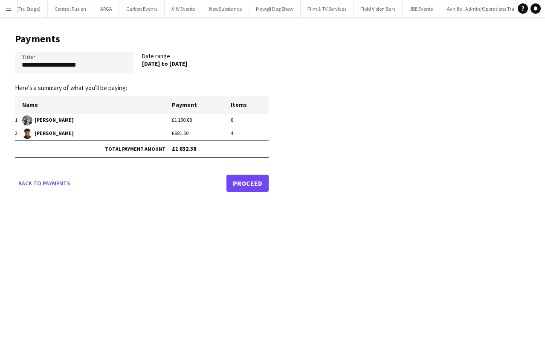
click at [251, 179] on link "Proceed" at bounding box center [248, 183] width 42 height 17
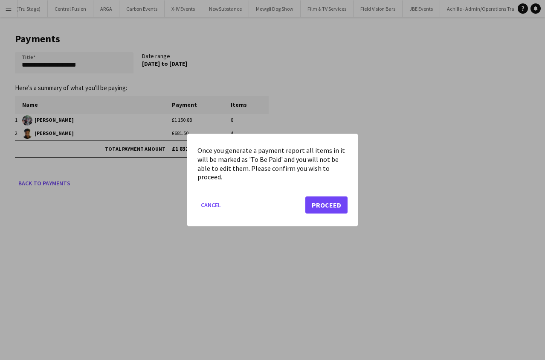
click at [315, 206] on button "Proceed" at bounding box center [327, 204] width 42 height 17
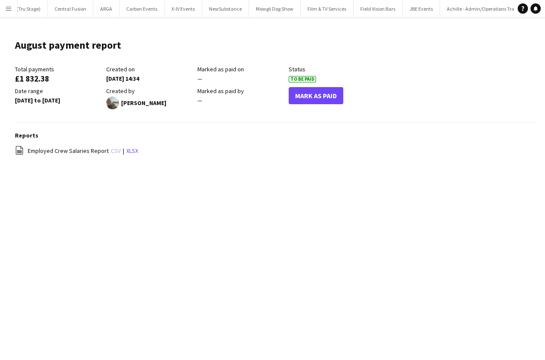
click at [111, 149] on link "csv" at bounding box center [116, 151] width 10 height 8
